Goal: Communication & Community: Answer question/provide support

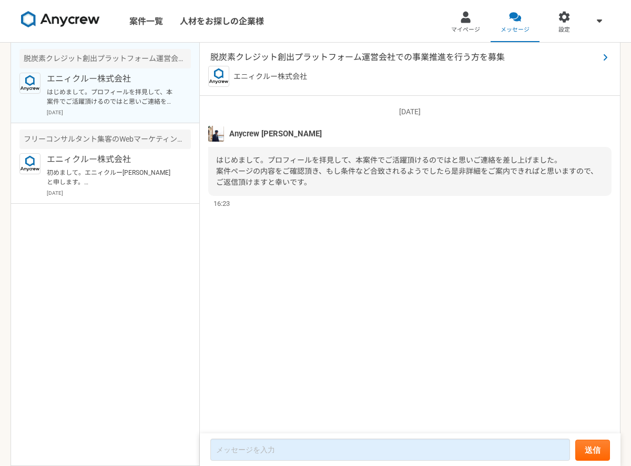
click at [315, 55] on span "脱炭素クレジット創出プラットフォーム運営会社での事業推進を行う方を募集" at bounding box center [404, 57] width 389 height 13
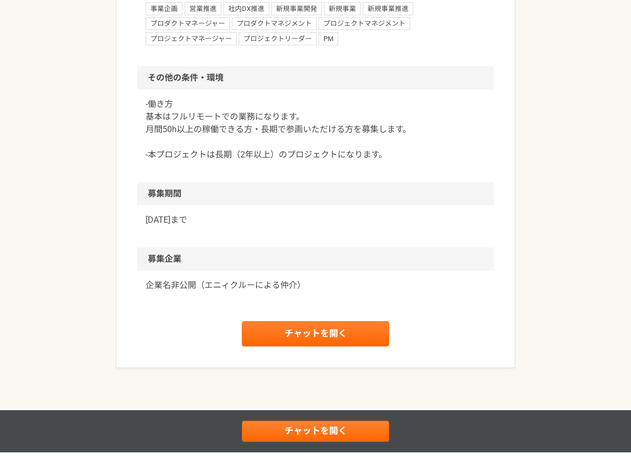
scroll to position [912, 0]
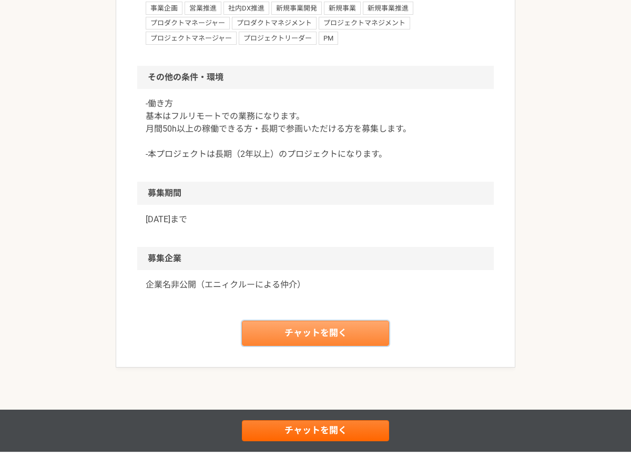
click at [278, 336] on link "チャットを開く" at bounding box center [315, 332] width 147 height 25
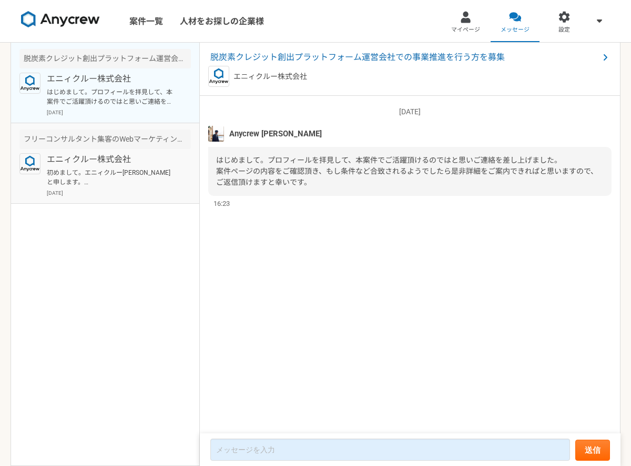
click at [167, 162] on p "エニィクルー株式会社" at bounding box center [112, 159] width 130 height 13
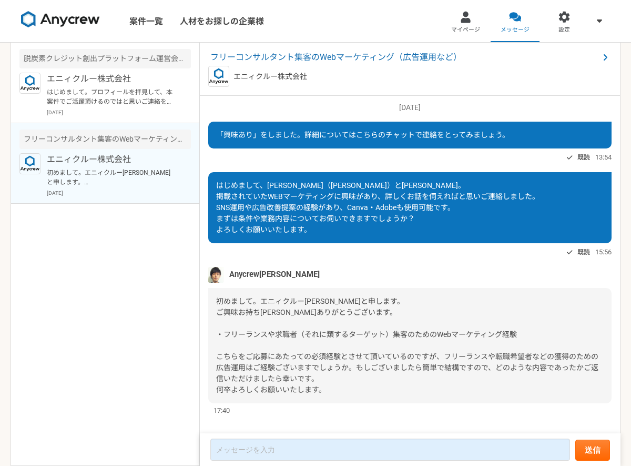
scroll to position [17, 0]
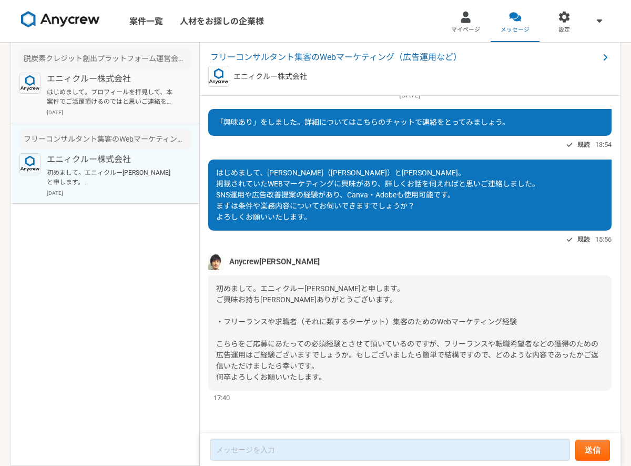
click at [151, 109] on p "2025年8月29日" at bounding box center [119, 112] width 144 height 8
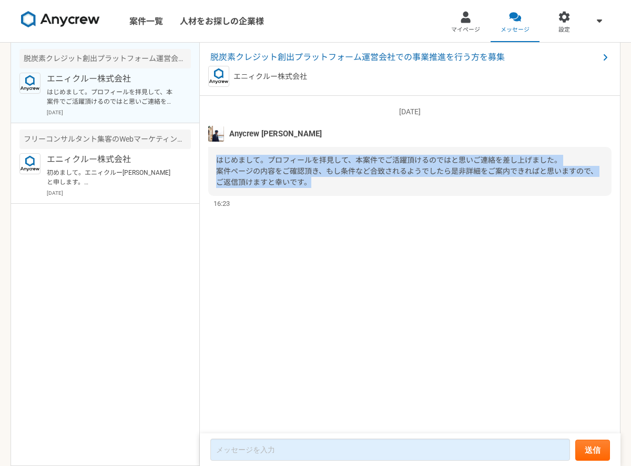
drag, startPoint x: 319, startPoint y: 181, endPoint x: 210, endPoint y: 157, distance: 111.6
click at [210, 157] on div "はじめまして。プロフィールを拝見して、本案件でご活躍頂けるのではと思いご連絡を差し上げました。 案件ページの内容をご確認頂き、もし条件など合致されるようでした…" at bounding box center [410, 171] width 404 height 49
copy span "はじめまして。プロフィールを拝見して、本案件でご活躍頂けるのではと思いご連絡を差し上げました。 案件ページの内容をご確認頂き、もし条件など合致されるようでした…"
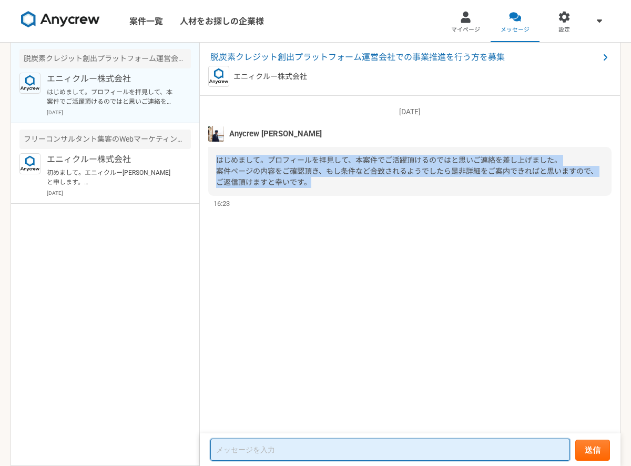
click at [267, 458] on textarea at bounding box center [390, 449] width 360 height 22
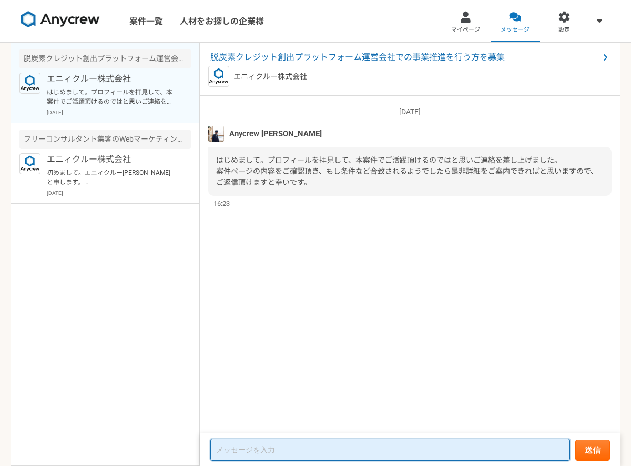
paste textarea "はじめまして。 この度はご連絡いただきありがとうございます。 ご提案いただきました案件につきまして、ぜひ詳細をお伺いできればと存じます。 条件等につきましても…"
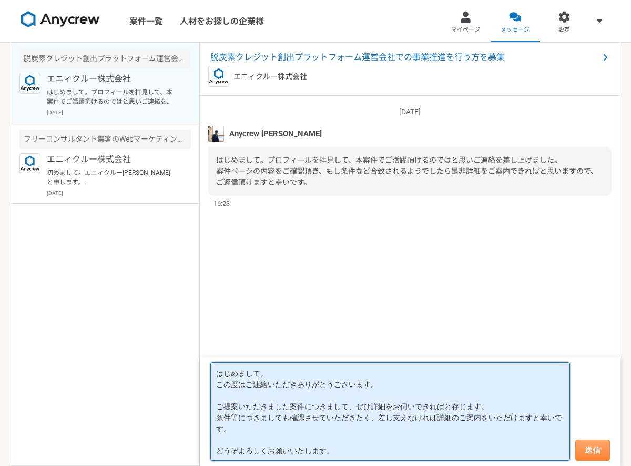
type textarea "はじめまして。 この度はご連絡いただきありがとうございます。 ご提案いただきました案件につきまして、ぜひ詳細をお伺いできればと存じます。 条件等につきましても…"
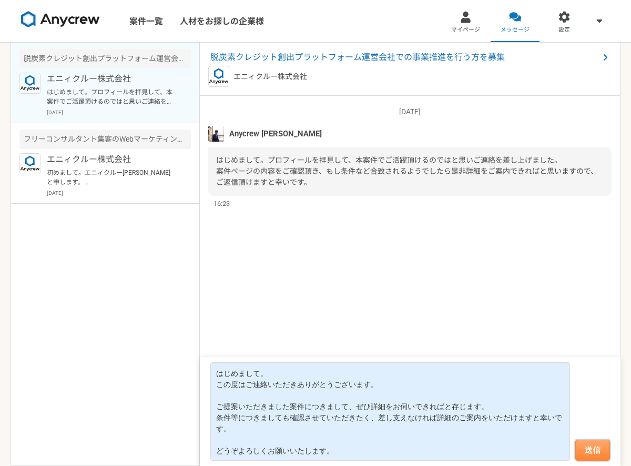
click at [602, 447] on button "送信" at bounding box center [593, 449] width 35 height 21
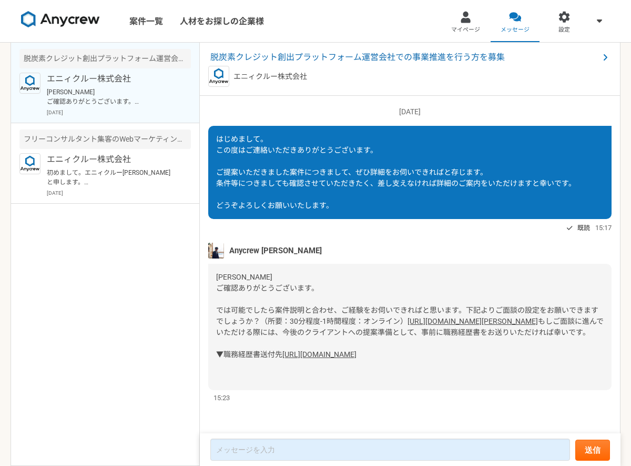
scroll to position [176, 0]
click at [408, 317] on link "[URL][DOMAIN_NAME][PERSON_NAME]" at bounding box center [473, 321] width 131 height 8
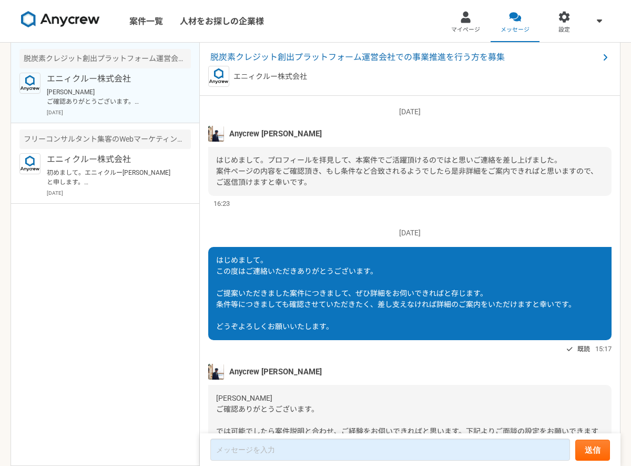
scroll to position [176, 0]
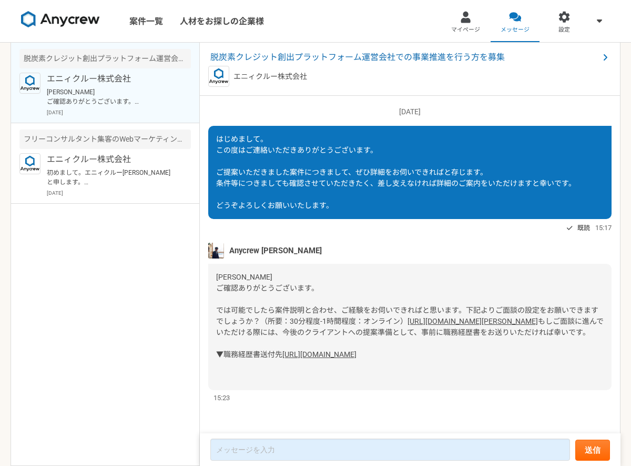
click at [283, 355] on link "[URL][DOMAIN_NAME]" at bounding box center [320, 354] width 74 height 8
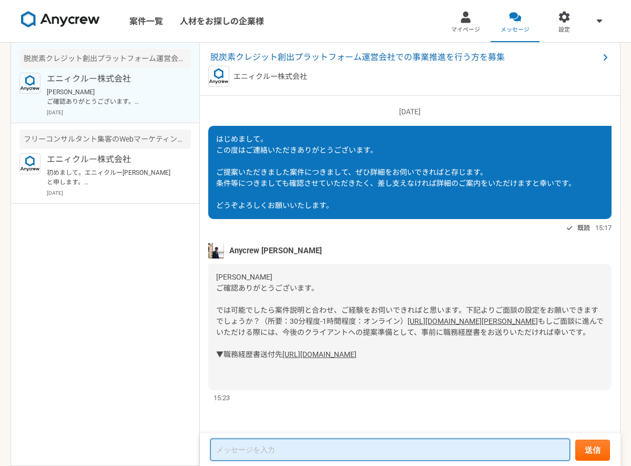
click at [259, 447] on textarea at bounding box center [390, 449] width 360 height 22
paste textarea "山下様 お世話になっております。原口秋帆です。 ご案内いただきありがとうございます。 明日 9月2日 12:30より 面談にて参加させていただければと思います…"
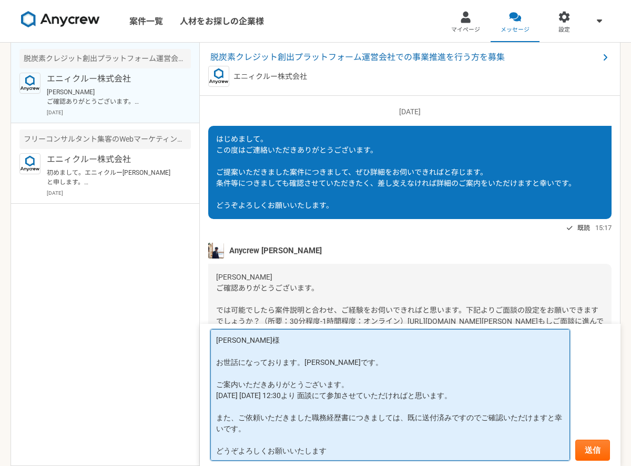
click at [236, 354] on textarea "山下様 お世話になっております。原口秋帆です。 ご案内いただきありがとうございます。 明日 9月2日 12:30より 面談にて参加させていただければと思います…" at bounding box center [390, 395] width 360 height 132
click at [256, 395] on textarea "山下様 お世話になっております。原口秋帆です。 ご案内いただきありがとうございます。 明日 9月2日 12:30より 面談にて参加させていただければと思います…" at bounding box center [390, 395] width 360 height 132
drag, startPoint x: 290, startPoint y: 398, endPoint x: 218, endPoint y: 396, distance: 72.7
click at [218, 396] on textarea "山下様 お世話になっております。原口秋帆です。 ご案内いただきありがとうございます。 明日 9月2日(火) 12:30より 面談にて参加させていただければと思…" at bounding box center [390, 395] width 360 height 132
paste textarea "2025年9月3日水曜日 12:30"
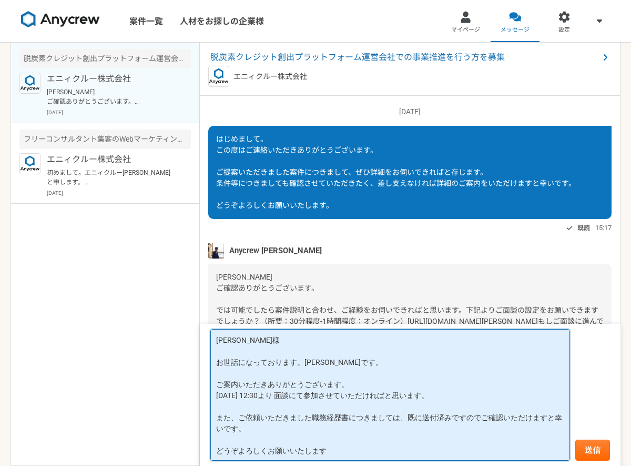
click at [240, 394] on textarea "山下様 お世話になっております。原口秋帆です。 ご案内いただきありがとうございます。 2025年9月3日水曜日 12:30より 面談にて参加させていただければ…" at bounding box center [390, 395] width 360 height 132
click at [262, 394] on textarea "山下様 お世話になっております。原口秋帆です。 ご案内いただきありがとうございます。 9月3日水曜日 12:30より 面談にて参加させていただければと思います…" at bounding box center [390, 395] width 360 height 132
type textarea "[PERSON_NAME]様 お世話になっております。[PERSON_NAME]です。 ご案内いただきありがとうございます。 [DATE] 12:30より 面…"
click at [593, 451] on button "送信" at bounding box center [593, 449] width 35 height 21
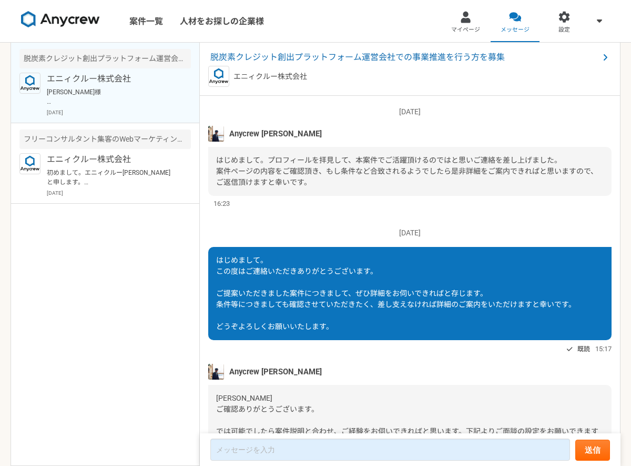
click at [385, 173] on span "はじめまして。プロフィールを拝見して、本案件でご活躍頂けるのではと思いご連絡を差し上げました。 案件ページの内容をご確認頂き、もし条件など合致されるようでした…" at bounding box center [407, 171] width 382 height 31
click at [140, 164] on p "エニィクルー株式会社" at bounding box center [112, 159] width 130 height 13
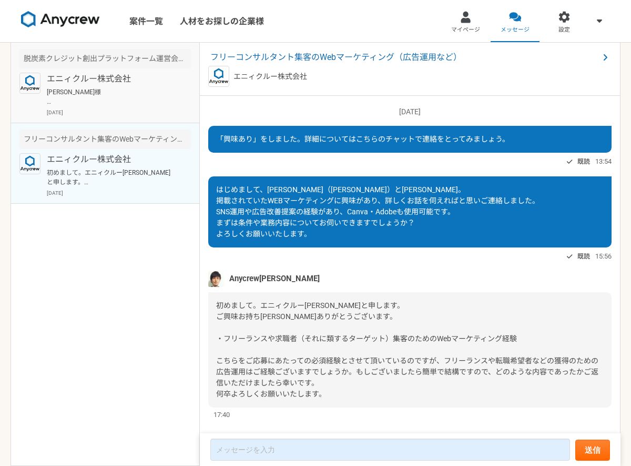
click at [196, 96] on article "脱炭素クレジット創出プラットフォーム運営会社での事業推進を行う方を募集 エニィクルー株式会社 山下様 お世話になっております。原口秋帆です。 ご案内いただきあ…" at bounding box center [105, 83] width 188 height 81
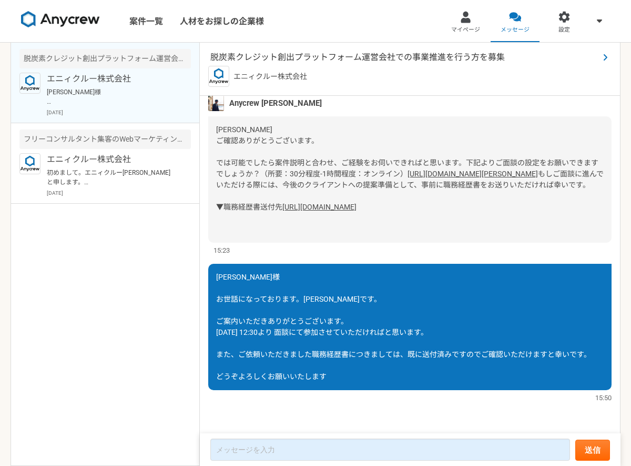
click at [289, 58] on span "脱炭素クレジット創出プラットフォーム運営会社での事業推進を行う方を募集" at bounding box center [404, 57] width 389 height 13
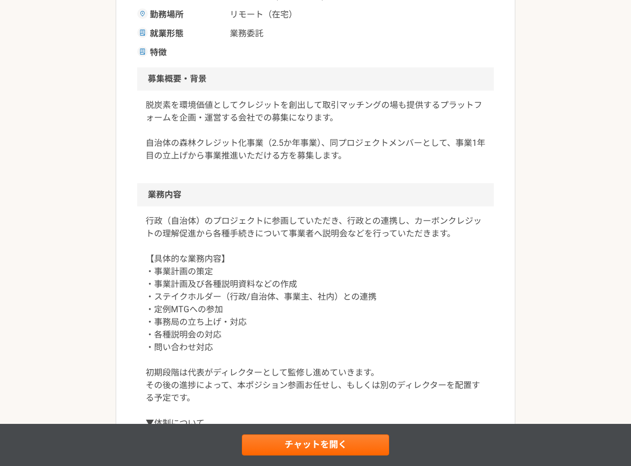
scroll to position [93, 0]
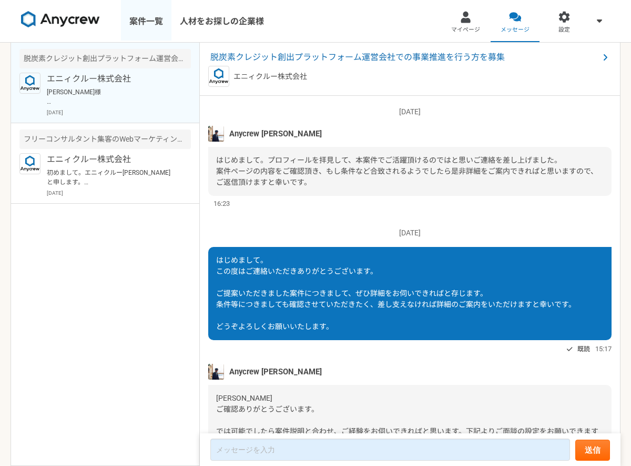
scroll to position [324, 0]
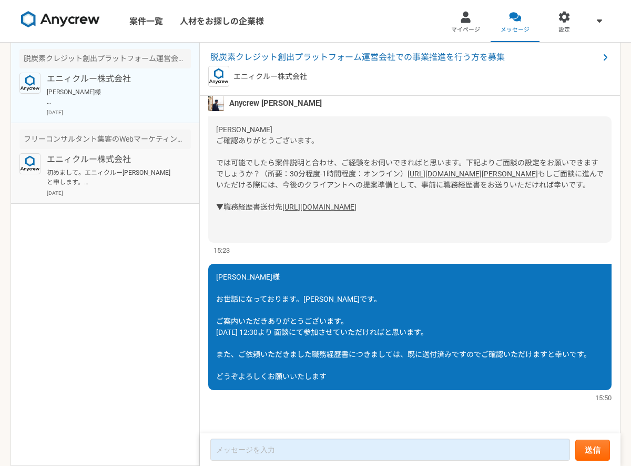
click at [146, 146] on div "フリーコンサルタント集客のWebマーケティング（広告運用など）" at bounding box center [105, 138] width 172 height 19
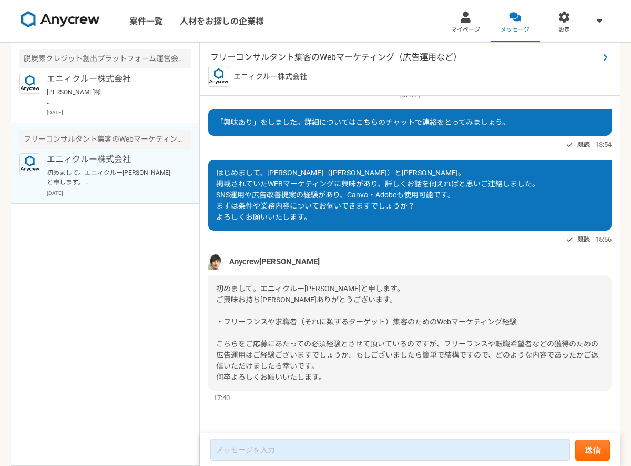
click at [290, 55] on span "フリーコンサルタント集客のWebマーケティング（広告運用など）" at bounding box center [404, 57] width 389 height 13
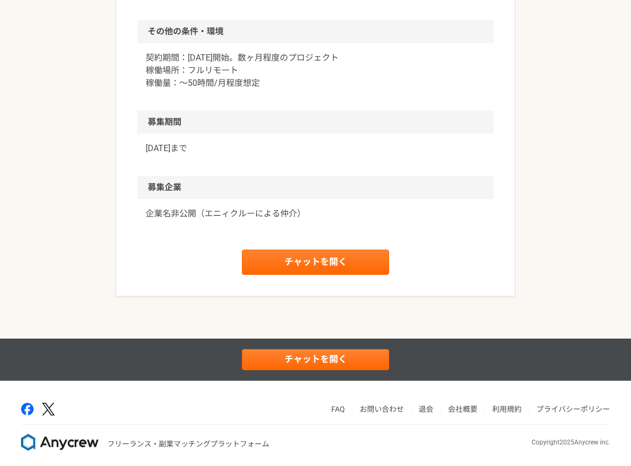
scroll to position [727, 0]
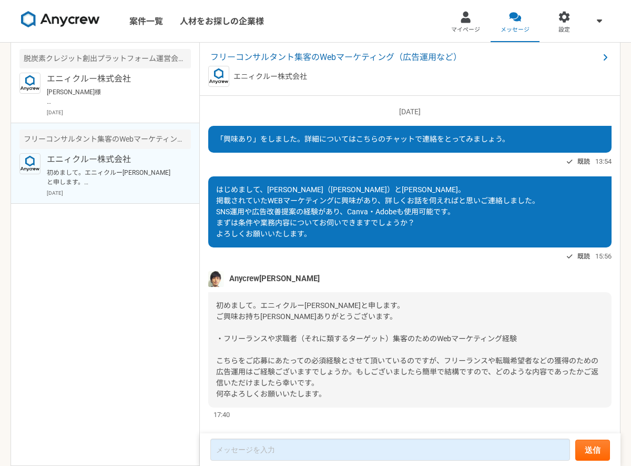
scroll to position [17, 0]
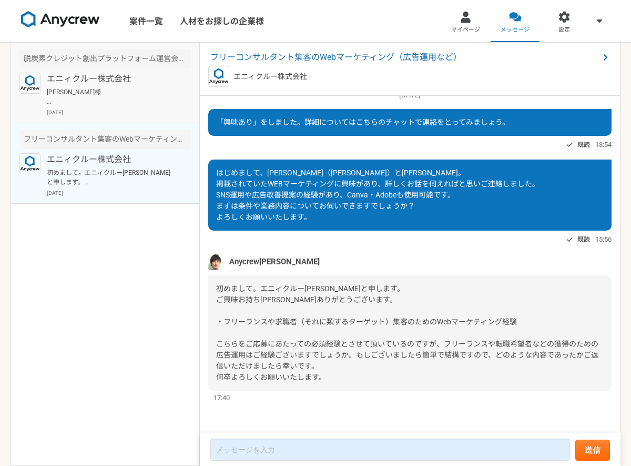
click at [102, 88] on p "[PERSON_NAME]様 お世話になっております。[PERSON_NAME]です。 ご案内いただきありがとうございます。 [DATE] 12:30より 面…" at bounding box center [112, 96] width 130 height 19
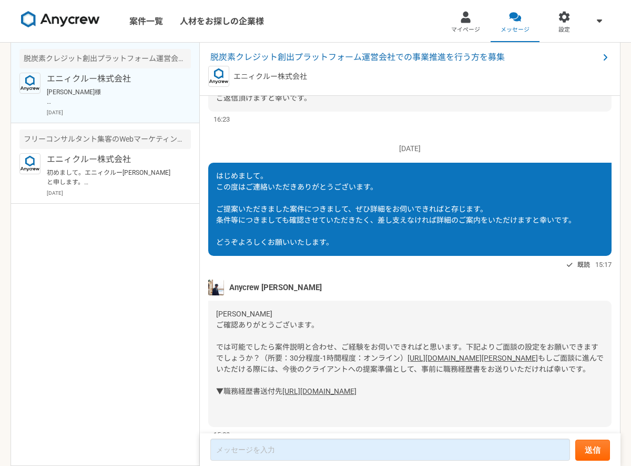
scroll to position [6, 0]
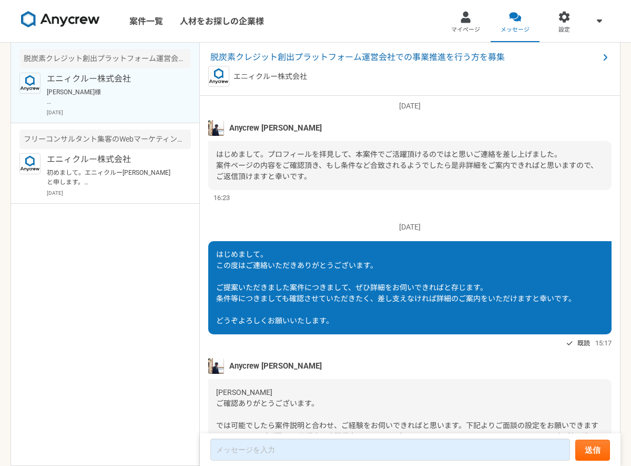
click at [288, 72] on p "エニィクルー株式会社" at bounding box center [271, 76] width 74 height 11
click at [287, 78] on p "エニィクルー株式会社" at bounding box center [271, 76] width 74 height 11
drag, startPoint x: 234, startPoint y: 74, endPoint x: 334, endPoint y: 74, distance: 100.0
click at [335, 75] on div "エニィクルー株式会社" at bounding box center [410, 76] width 404 height 21
copy p "エニィクルー株式会社"
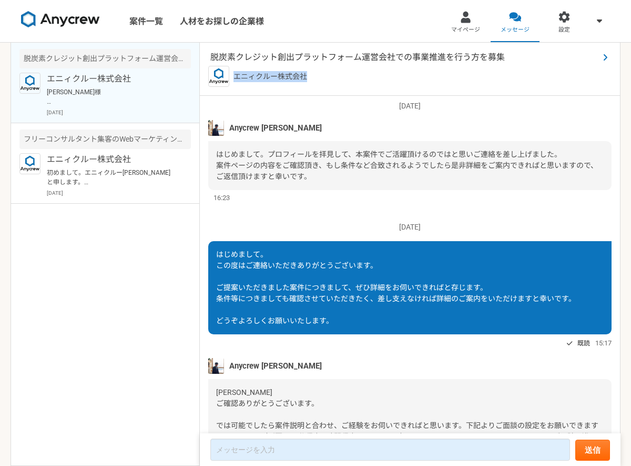
click at [338, 61] on span "脱炭素クレジット創出プラットフォーム運営会社での事業推進を行う方を募集" at bounding box center [404, 57] width 389 height 13
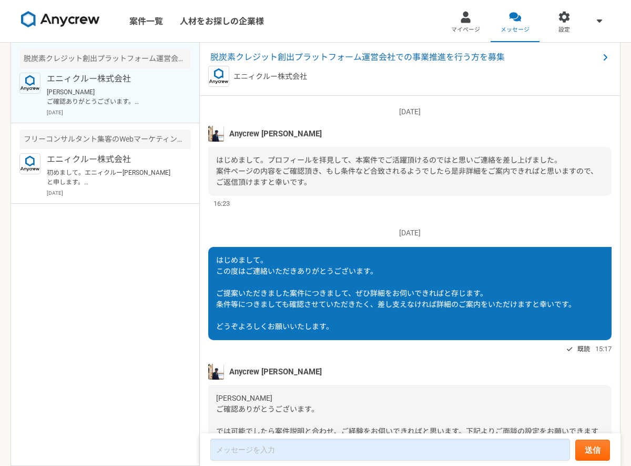
scroll to position [176, 0]
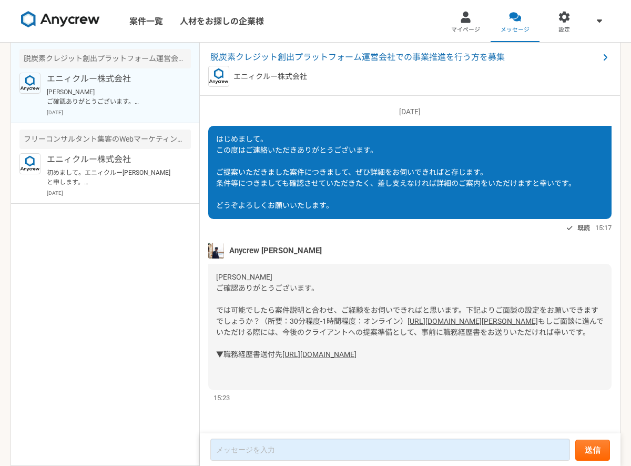
click at [283, 357] on link "[URL][DOMAIN_NAME]" at bounding box center [320, 354] width 74 height 8
drag, startPoint x: 289, startPoint y: 343, endPoint x: 218, endPoint y: 220, distance: 141.7
click at [218, 264] on div "[PERSON_NAME] ご確認ありがとうございます。 では可能でしたら案件説明と合わせ、ご経験をお伺いできればと思います。下記よりご面談の設定をお願いでき…" at bounding box center [410, 327] width 404 height 126
click at [328, 343] on div "[PERSON_NAME] ご確認ありがとうございます。 では可能でしたら案件説明と合わせ、ご経験をお伺いできればと思います。下記よりご面談の設定をお願いでき…" at bounding box center [410, 327] width 404 height 126
drag, startPoint x: 217, startPoint y: 220, endPoint x: 287, endPoint y: 346, distance: 144.2
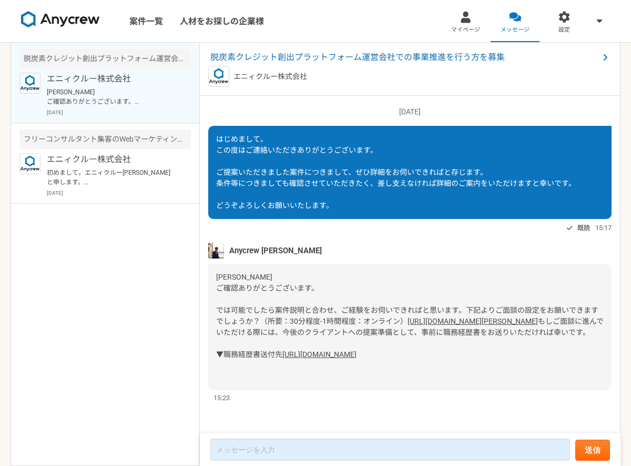
click at [287, 346] on div "[PERSON_NAME] ご確認ありがとうございます。 では可能でしたら案件説明と合わせ、ご経験をお伺いできればと思います。下記よりご面談の設定をお願いでき…" at bounding box center [410, 327] width 404 height 126
copy div "[PERSON_NAME] ご確認ありがとうございます。 では可能でしたら案件説明と合わせ、ご経験をお伺いできればと思います。下記よりご面談の設定をお願いでき…"
click at [137, 179] on p "初めまして。エニィクルー[PERSON_NAME]と申します。 ご興味お持ち[PERSON_NAME]ありがとうございます。 ・フリーランスや求職者（それに類…" at bounding box center [112, 177] width 130 height 19
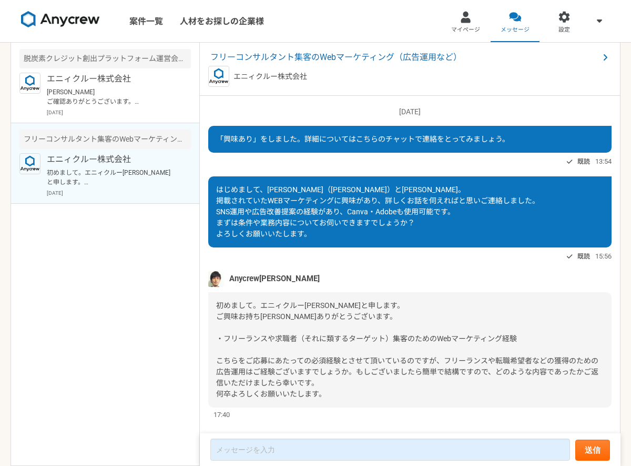
scroll to position [17, 0]
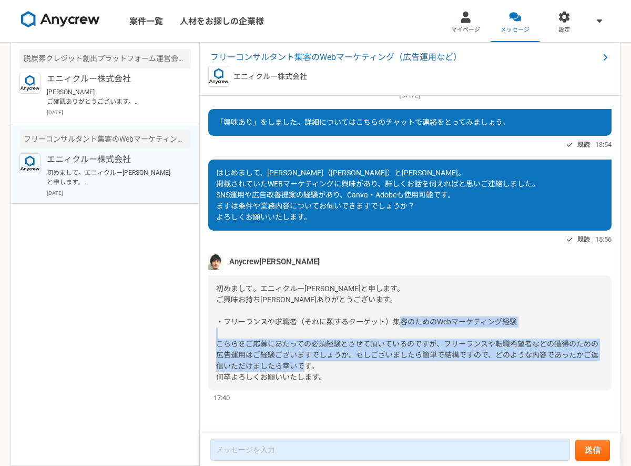
drag, startPoint x: 327, startPoint y: 379, endPoint x: 266, endPoint y: 334, distance: 76.3
click at [266, 334] on div "初めまして。エニィクルー[PERSON_NAME]と申します。 ご興味お持ち[PERSON_NAME]ありがとうございます。 ・フリーランスや求職者（それに類…" at bounding box center [410, 332] width 404 height 115
click at [281, 350] on span "初めまして。エニィクルー[PERSON_NAME]と申します。 ご興味お持ち[PERSON_NAME]ありがとうございます。 ・フリーランスや求職者（それに類…" at bounding box center [407, 332] width 383 height 97
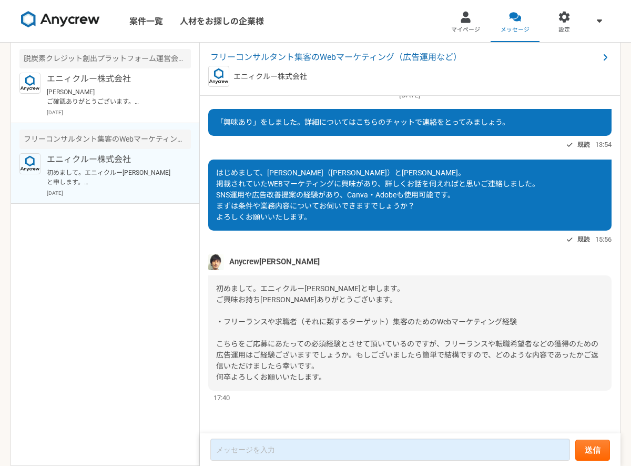
click at [287, 77] on p "エニィクルー株式会社" at bounding box center [271, 76] width 74 height 11
click at [289, 51] on span "フリーコンサルタント集客のWebマーケティング（広告運用など）" at bounding box center [404, 57] width 389 height 13
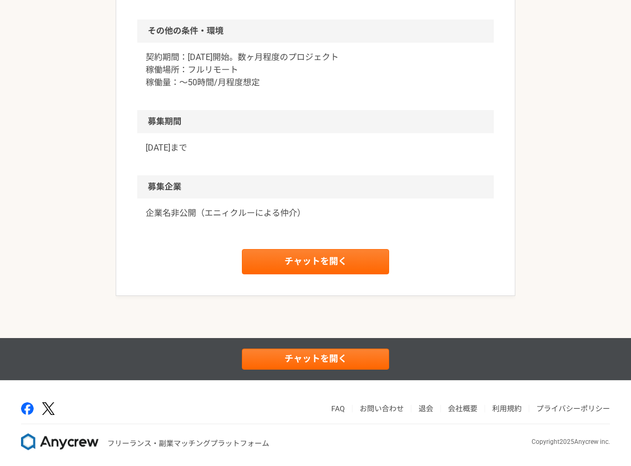
scroll to position [745, 0]
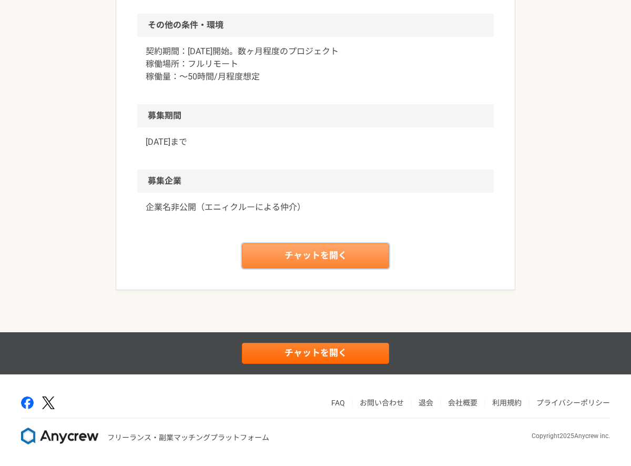
click at [296, 254] on link "チャットを開く" at bounding box center [315, 255] width 147 height 25
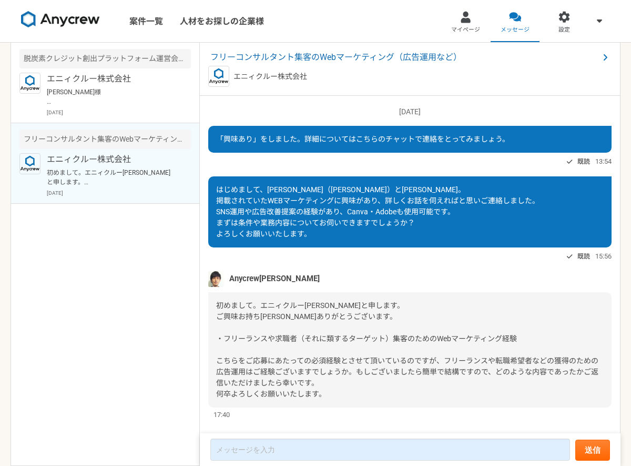
scroll to position [17, 0]
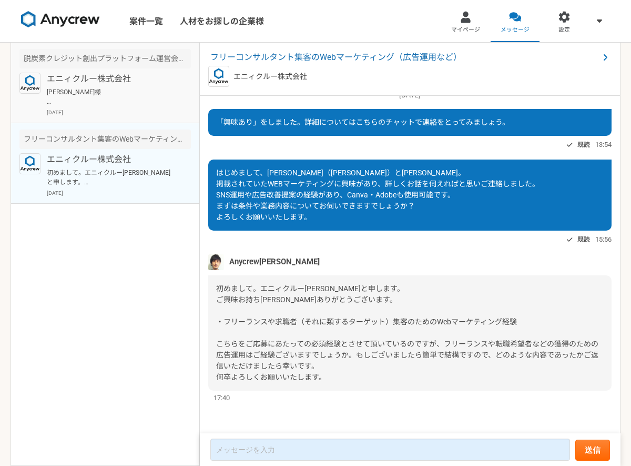
click at [133, 86] on div "エニィクルー株式会社 [PERSON_NAME]様 お世話になっております。[PERSON_NAME]です。 ご案内いただきありがとうございます。 [DATE…" at bounding box center [119, 95] width 144 height 44
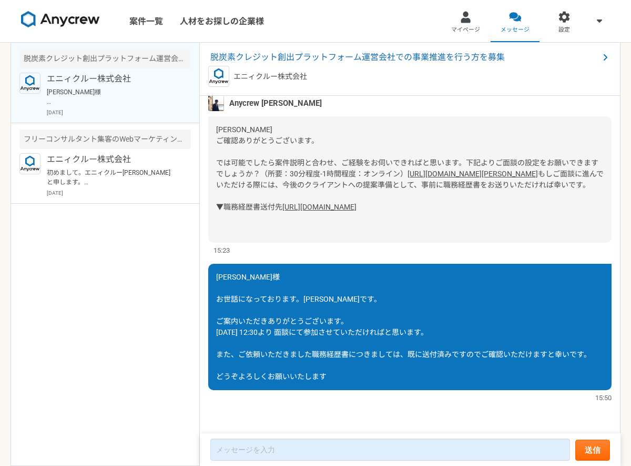
scroll to position [256, 0]
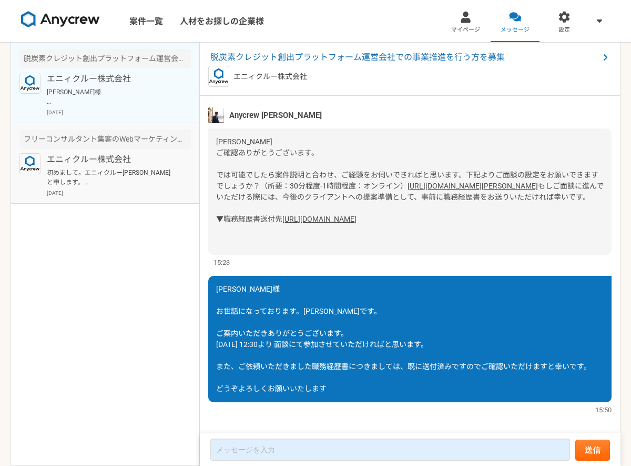
click at [146, 179] on p "初めまして。エニィクルー[PERSON_NAME]と申します。 ご興味お持ち[PERSON_NAME]ありがとうございます。 ・フリーランスや求職者（それに類…" at bounding box center [112, 177] width 130 height 19
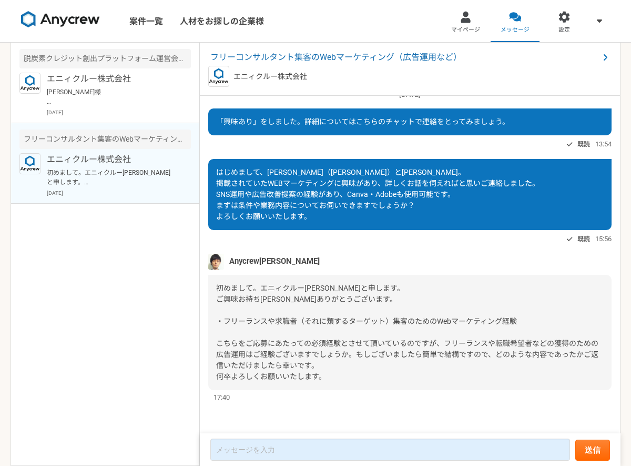
scroll to position [17, 0]
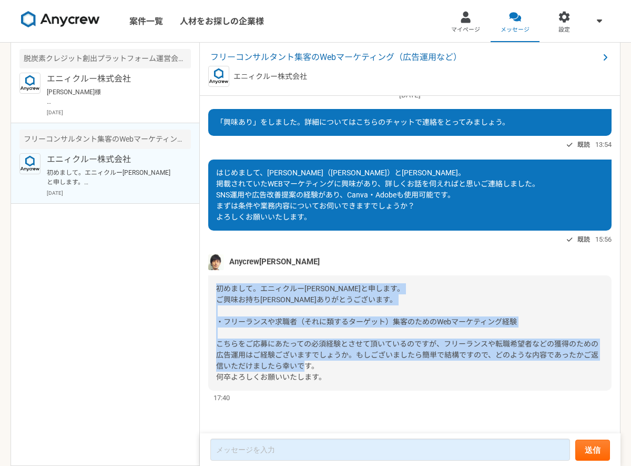
drag, startPoint x: 324, startPoint y: 380, endPoint x: 215, endPoint y: 281, distance: 147.2
click at [215, 282] on div "初めまして。エニィクルー[PERSON_NAME]と申します。 ご興味お持ち[PERSON_NAME]ありがとうございます。 ・フリーランスや求職者（それに類…" at bounding box center [410, 332] width 404 height 115
copy span "初めまして。エニィクルー[PERSON_NAME]と申します。 ご興味お持ち[PERSON_NAME]ありがとうございます。 ・フリーランスや求職者（それに類…"
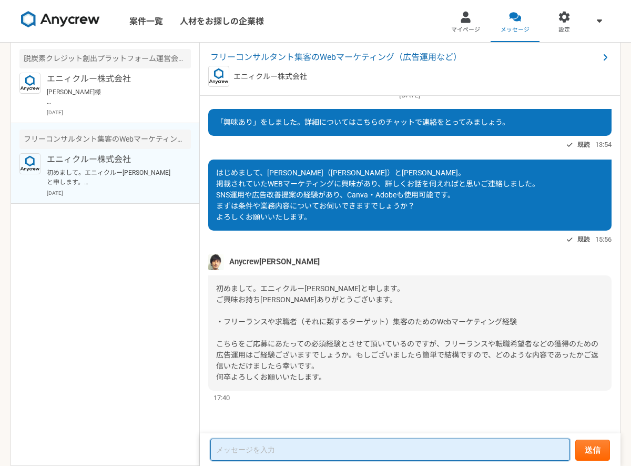
click at [254, 446] on textarea at bounding box center [390, 449] width 360 height 22
paste textarea "loremi dol sitam。consecteturadipis。 elitseddo。 eiusmodt「incididuntutlaboreetdol…"
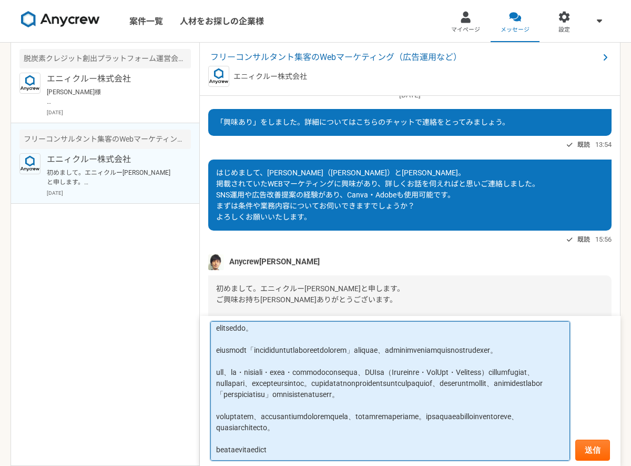
scroll to position [75, 0]
click at [478, 354] on textarea at bounding box center [390, 391] width 360 height 140
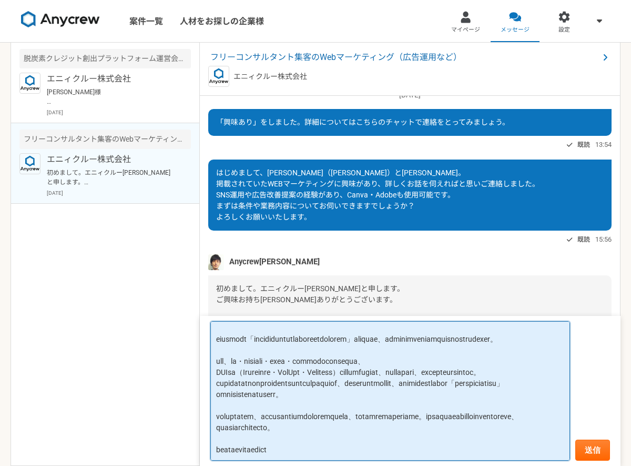
click at [470, 369] on textarea at bounding box center [390, 391] width 360 height 140
click at [406, 379] on textarea at bounding box center [390, 391] width 360 height 140
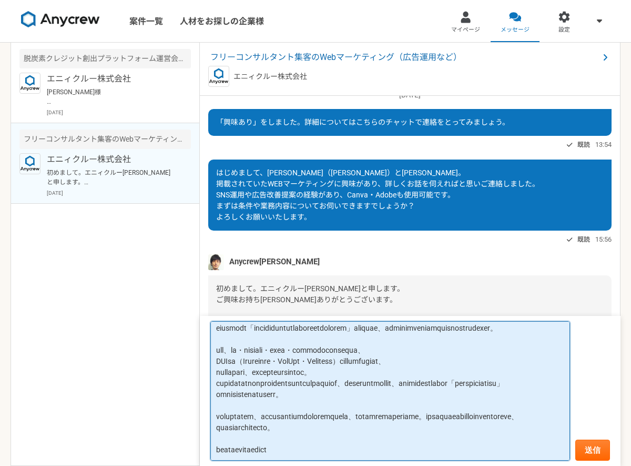
scroll to position [92, 0]
click at [469, 371] on textarea at bounding box center [390, 391] width 360 height 140
click at [474, 352] on textarea at bounding box center [390, 391] width 360 height 140
click at [214, 350] on textarea at bounding box center [390, 391] width 360 height 140
click at [407, 362] on textarea at bounding box center [390, 391] width 360 height 140
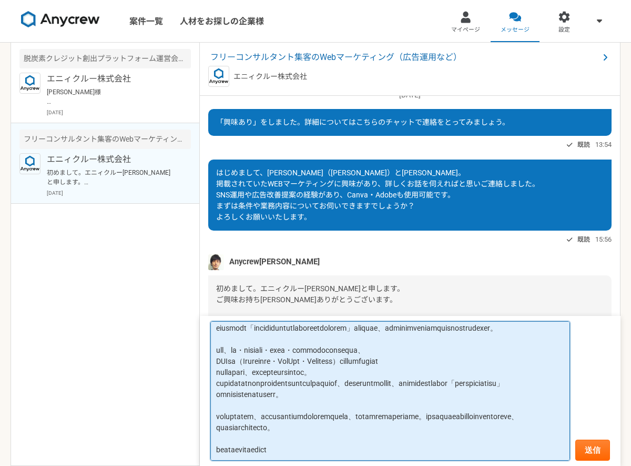
click at [337, 460] on textarea at bounding box center [390, 391] width 360 height 140
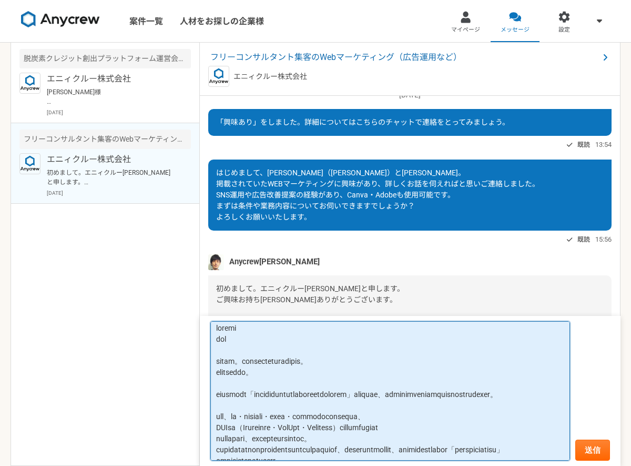
scroll to position [0, 0]
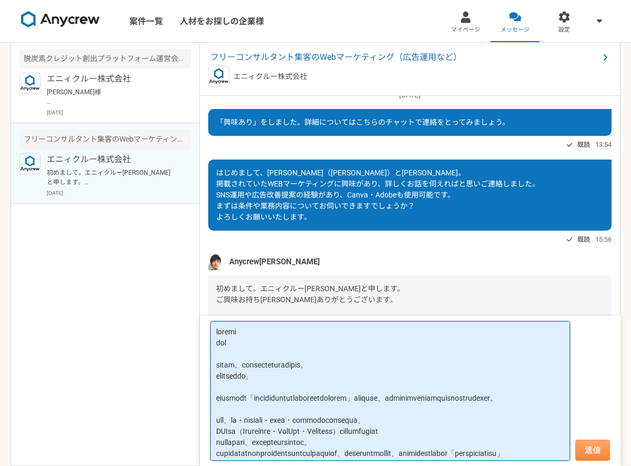
type textarea "loremi dol sitam。consecteturadipis。 elitseddo。 eiusmodt「incididuntutlaboreetdol…"
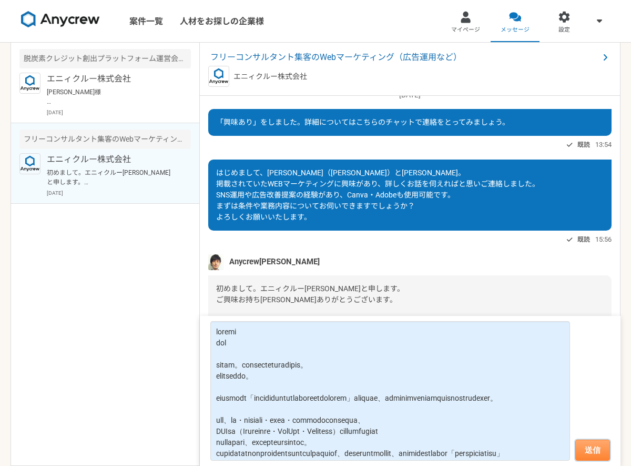
click at [602, 448] on button "送信" at bounding box center [593, 449] width 35 height 21
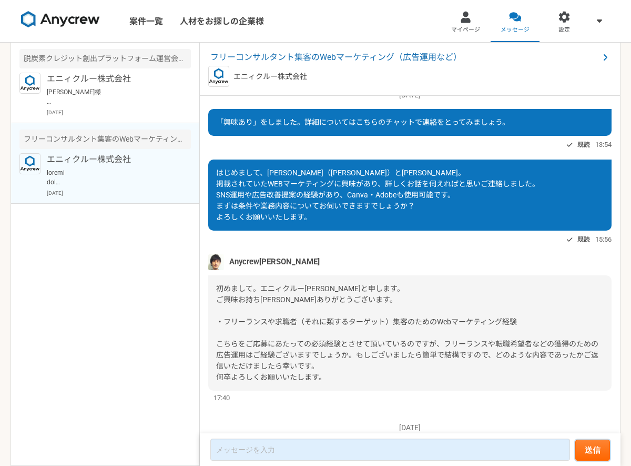
scroll to position [294, 0]
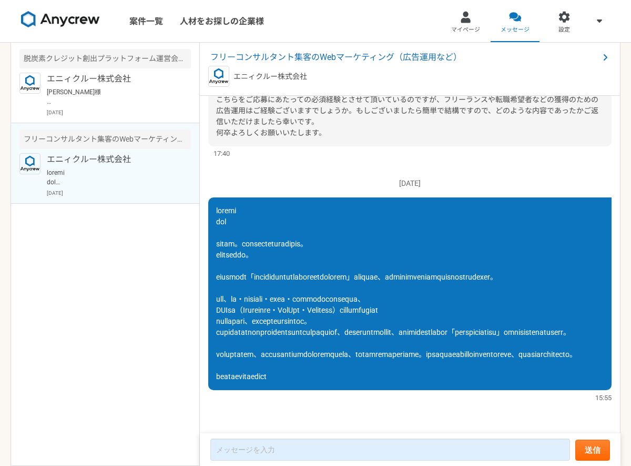
click at [69, 24] on img at bounding box center [60, 19] width 79 height 17
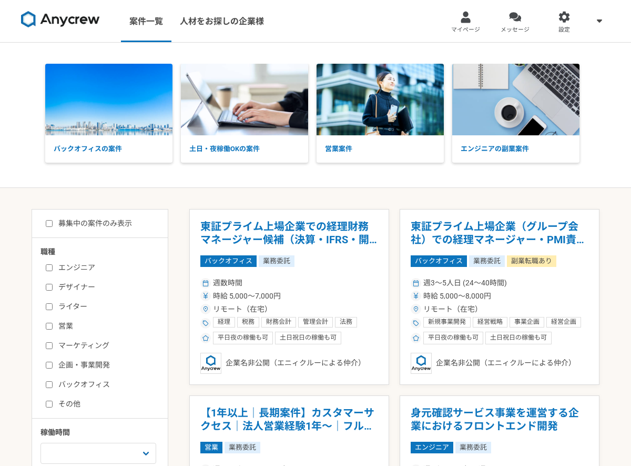
click at [66, 24] on img at bounding box center [60, 19] width 79 height 17
